Goal: Task Accomplishment & Management: Manage account settings

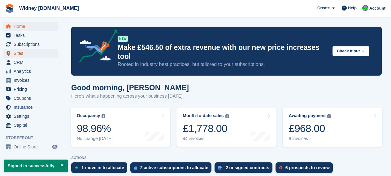
click at [21, 51] on span "Sites" at bounding box center [32, 53] width 37 height 9
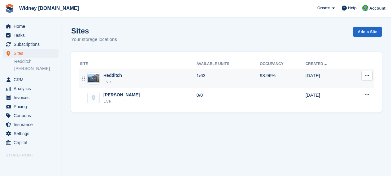
click at [112, 82] on div "Live" at bounding box center [112, 82] width 19 height 6
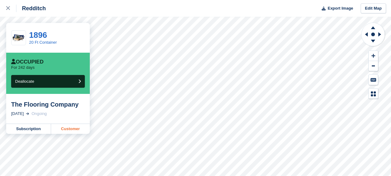
click at [73, 127] on link "Customer" at bounding box center [70, 129] width 39 height 10
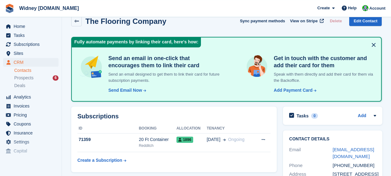
scroll to position [10, 0]
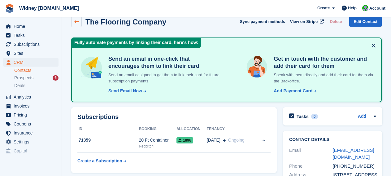
click at [76, 22] on icon at bounding box center [76, 21] width 5 height 5
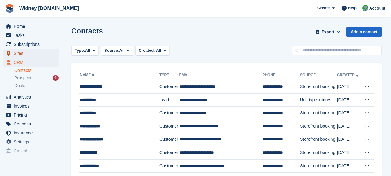
click at [23, 54] on span "Sites" at bounding box center [32, 53] width 37 height 9
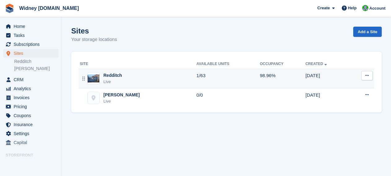
click at [112, 79] on div "Live" at bounding box center [112, 82] width 19 height 6
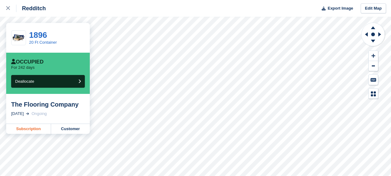
click at [32, 127] on link "Subscription" at bounding box center [28, 129] width 45 height 10
